Goal: Find specific page/section: Find specific page/section

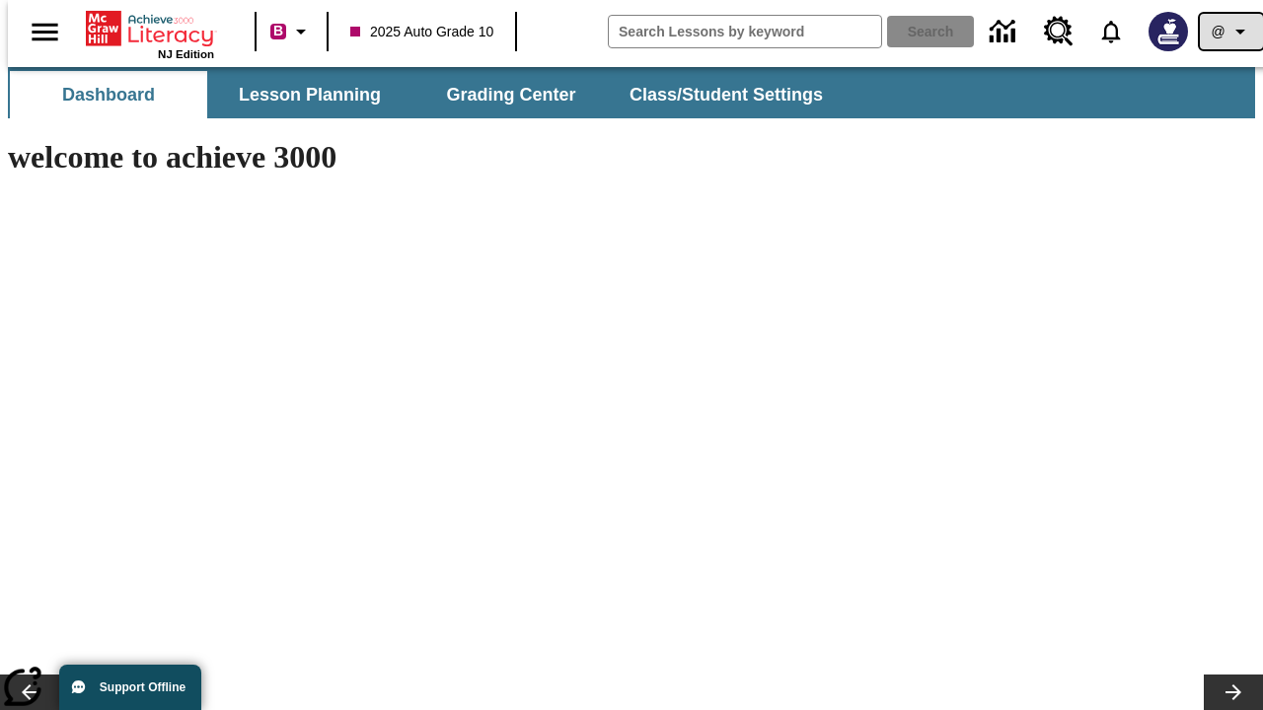
click at [1228, 32] on icon "Profile/Settings" at bounding box center [1240, 32] width 24 height 24
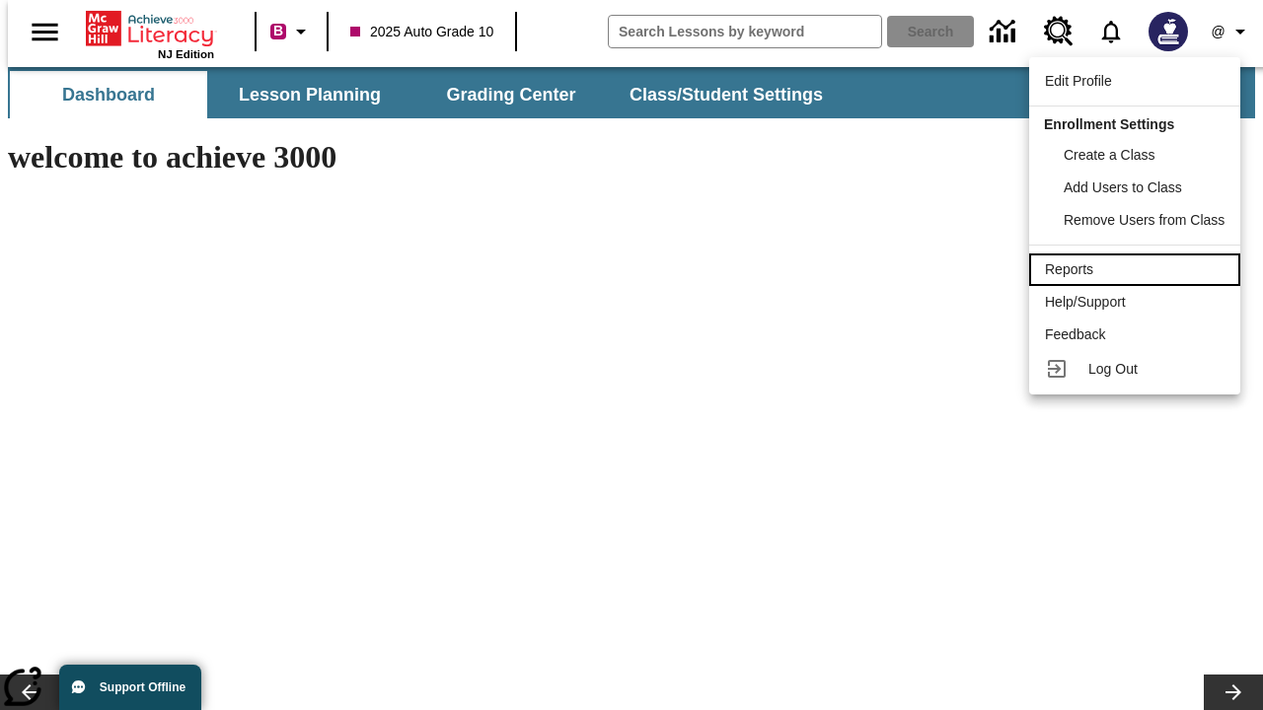
click at [1137, 269] on div "Reports" at bounding box center [1135, 269] width 180 height 21
